Goal: Transaction & Acquisition: Download file/media

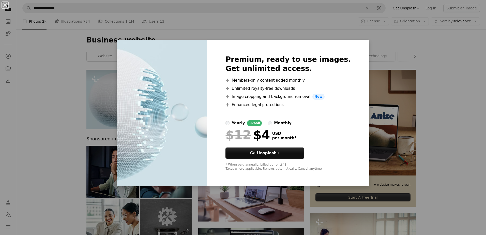
click at [441, 63] on div "An X shape Premium, ready to use images. Get unlimited access. A plus sign Memb…" at bounding box center [243, 117] width 486 height 235
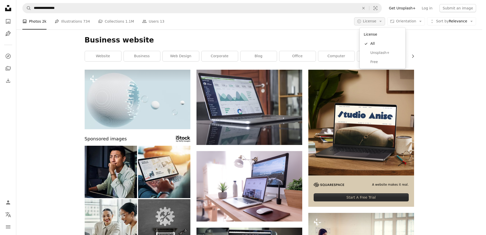
click at [375, 20] on span "License" at bounding box center [369, 21] width 13 height 4
click at [375, 60] on span "Free" at bounding box center [385, 61] width 31 height 5
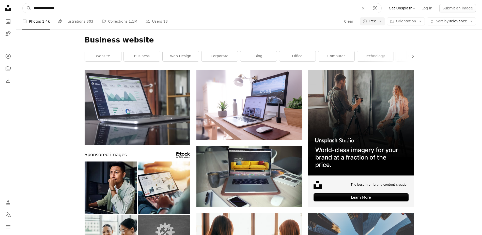
drag, startPoint x: 70, startPoint y: 8, endPoint x: 0, endPoint y: 7, distance: 69.7
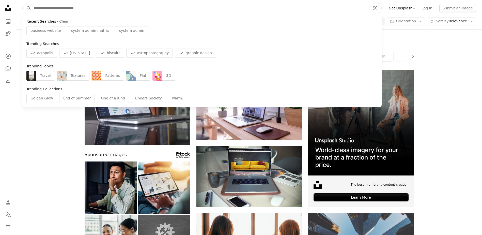
click at [23, 3] on button "A magnifying glass" at bounding box center [27, 8] width 9 height 10
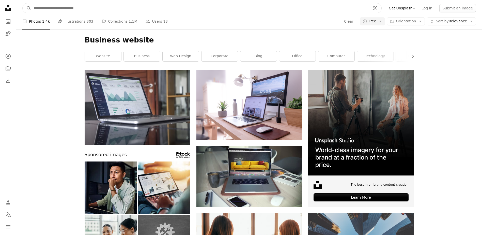
click at [93, 8] on input "Find visuals sitewide" at bounding box center [200, 8] width 338 height 10
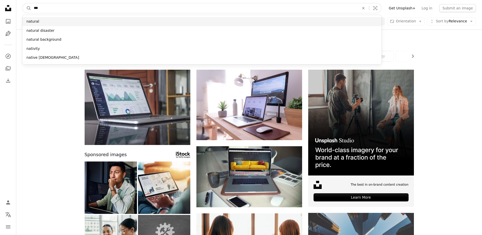
type input "***"
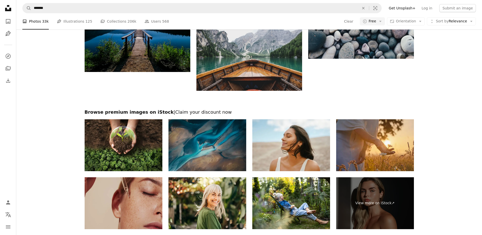
scroll to position [979, 0]
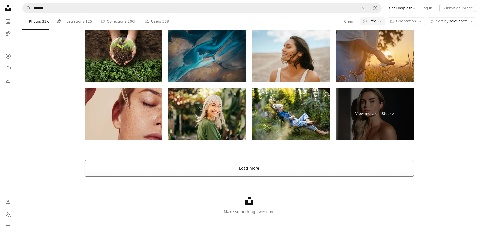
click at [213, 171] on button "Load more" at bounding box center [250, 168] width 330 height 16
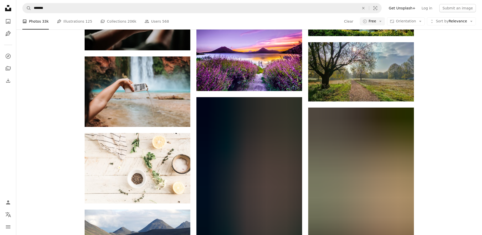
scroll to position [1241, 0]
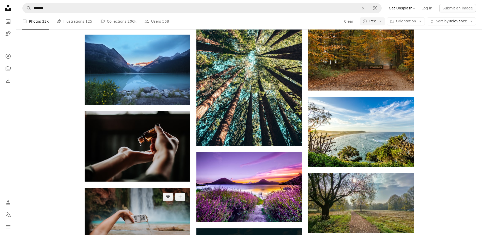
click at [132, 205] on img at bounding box center [138, 223] width 106 height 70
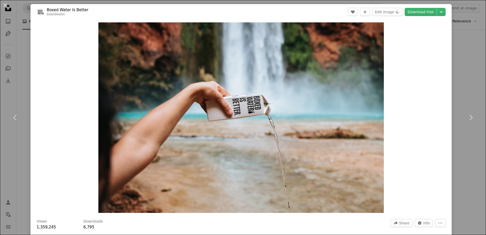
click at [24, 54] on div "An X shape Chevron left Chevron right Boxed Water Is Better boxedwater A heart …" at bounding box center [243, 117] width 486 height 235
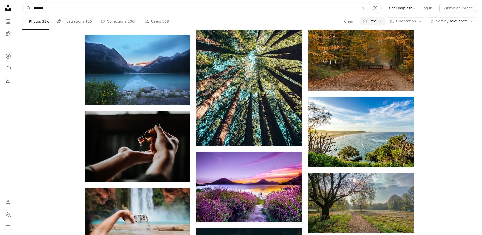
click at [51, 7] on input "*******" at bounding box center [194, 8] width 327 height 10
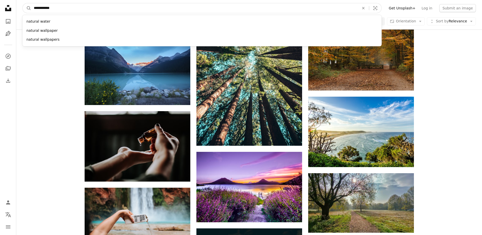
type input "**********"
click button "A magnifying glass" at bounding box center [27, 8] width 9 height 10
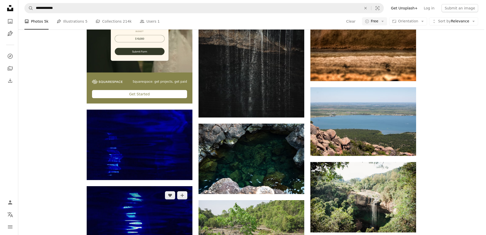
scroll to position [1170, 0]
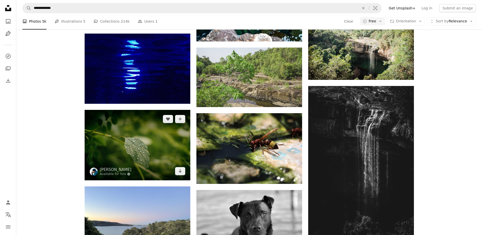
click at [146, 137] on img at bounding box center [138, 145] width 106 height 70
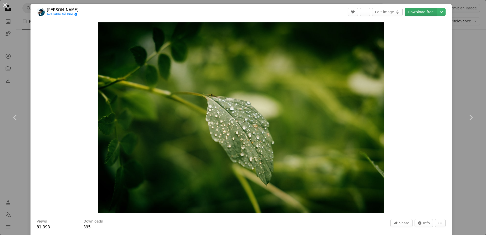
click at [423, 14] on link "Download free" at bounding box center [421, 12] width 32 height 8
